Goal: Task Accomplishment & Management: Manage account settings

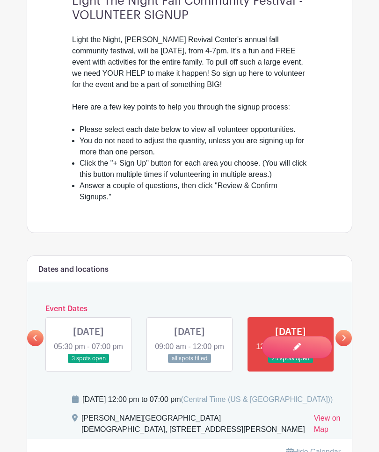
scroll to position [326, 0]
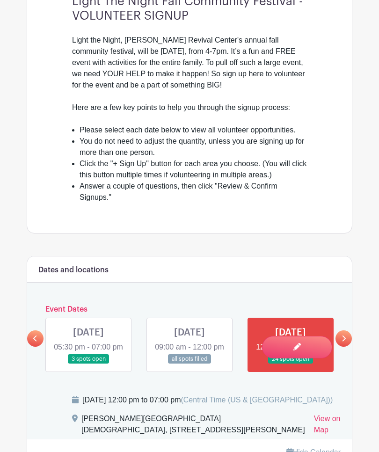
click at [89, 364] on link at bounding box center [89, 364] width 0 height 0
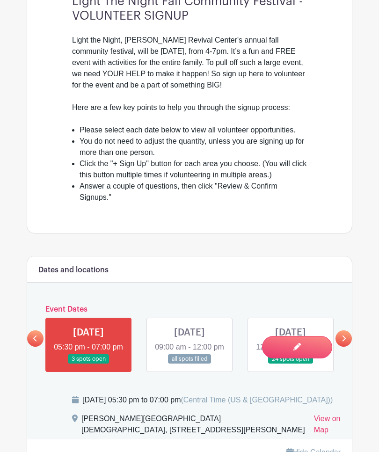
click at [89, 364] on link at bounding box center [89, 364] width 0 height 0
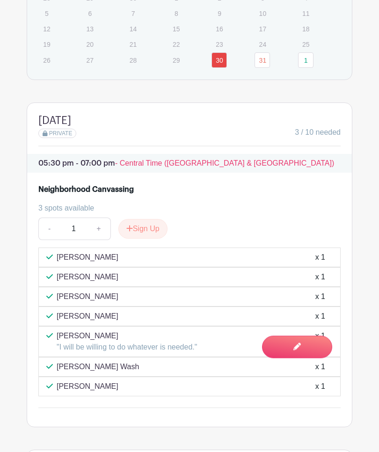
scroll to position [841, 0]
click at [59, 263] on p "[PERSON_NAME]" at bounding box center [88, 257] width 62 height 11
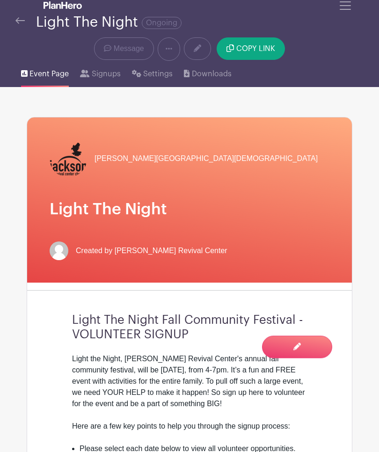
scroll to position [0, 0]
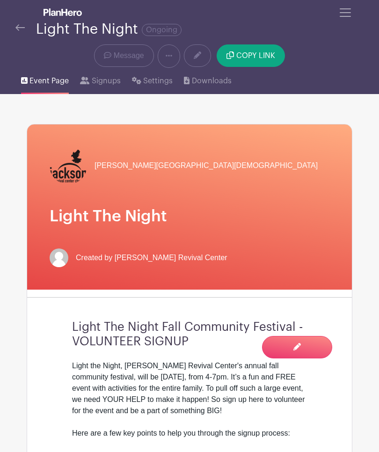
click at [106, 79] on span "Signups" at bounding box center [106, 80] width 29 height 11
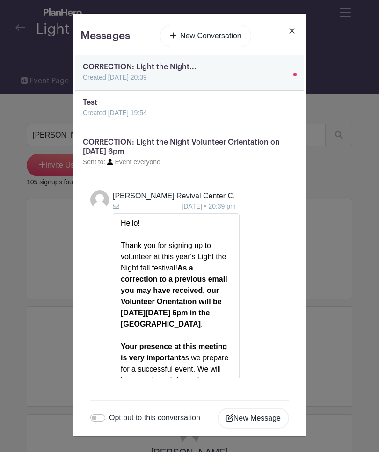
scroll to position [204, 0]
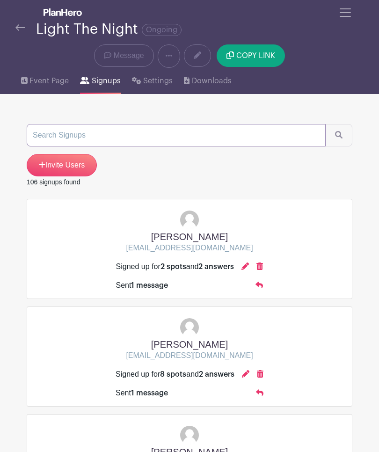
click at [50, 138] on input "search" at bounding box center [176, 135] width 299 height 22
type input "S"
type input "[PERSON_NAME] Wash"
click at [345, 132] on button "submit" at bounding box center [338, 135] width 27 height 22
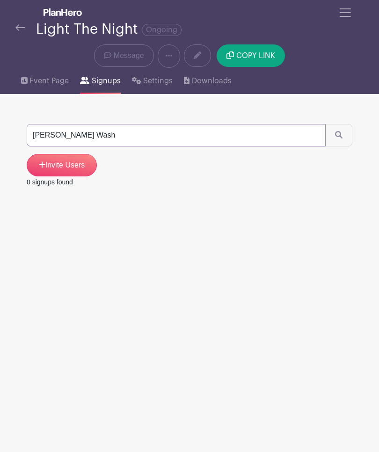
click at [59, 131] on input "[PERSON_NAME] Wash" at bounding box center [176, 135] width 299 height 22
type input "S"
type input "Wash"
click at [342, 133] on icon "submit" at bounding box center [338, 134] width 7 height 7
